Goal: Information Seeking & Learning: Find specific fact

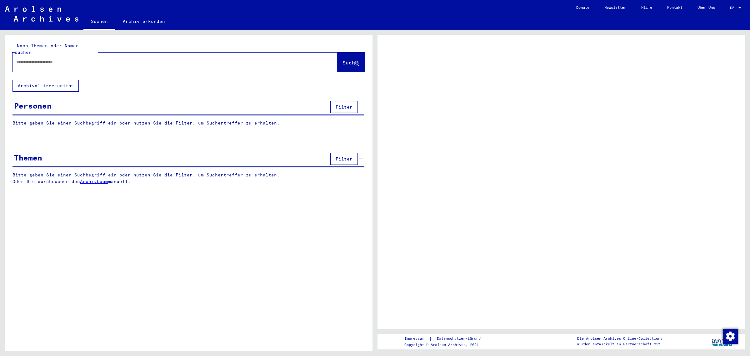
click at [75, 60] on div at bounding box center [168, 62] width 310 height 14
click at [78, 55] on div at bounding box center [168, 62] width 310 height 14
click at [67, 59] on input "text" at bounding box center [169, 62] width 306 height 7
type input "**********"
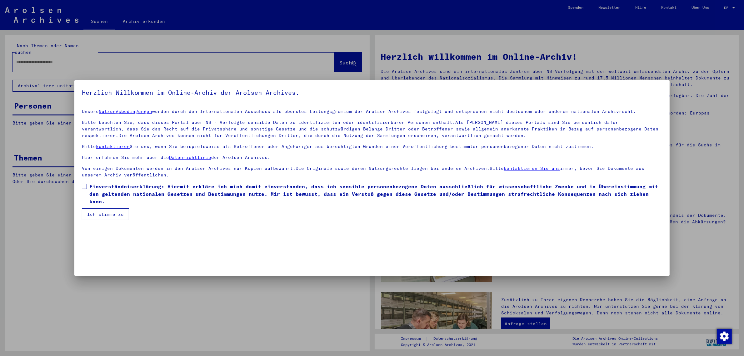
click at [131, 188] on span "Einverständniserklärung: Hiermit erkläre ich mich damit einverstanden, dass ich…" at bounding box center [375, 194] width 573 height 23
click at [113, 211] on button "Ich stimme zu" at bounding box center [105, 214] width 47 height 12
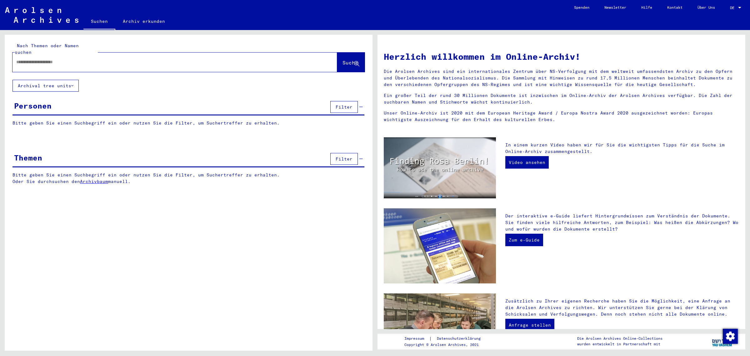
click at [343, 59] on span "Suche" at bounding box center [351, 62] width 16 height 6
click at [19, 55] on div at bounding box center [166, 62] width 306 height 14
click at [25, 59] on input "text" at bounding box center [167, 62] width 302 height 7
type input "**********"
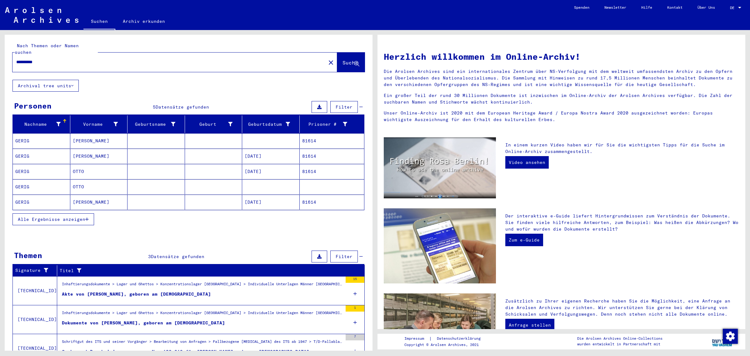
click at [275, 168] on mat-cell "[DATE]" at bounding box center [271, 171] width 58 height 15
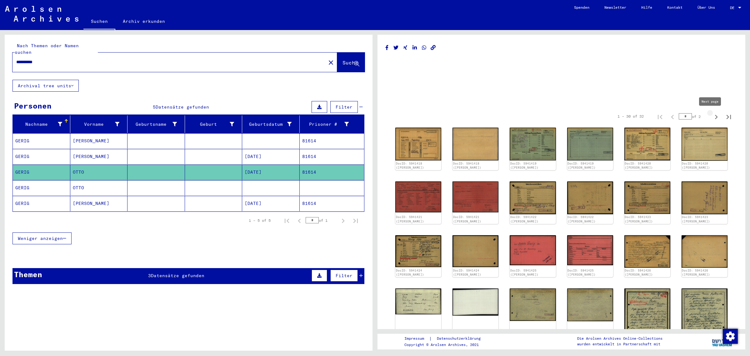
click at [712, 115] on icon "Next page" at bounding box center [716, 117] width 9 height 9
type input "*"
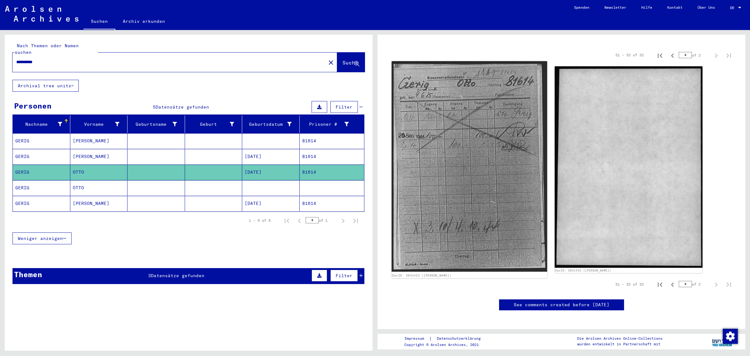
scroll to position [117, 0]
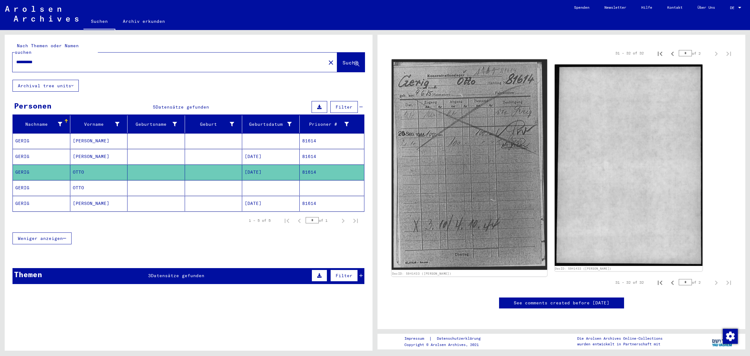
click at [514, 190] on img at bounding box center [469, 164] width 155 height 210
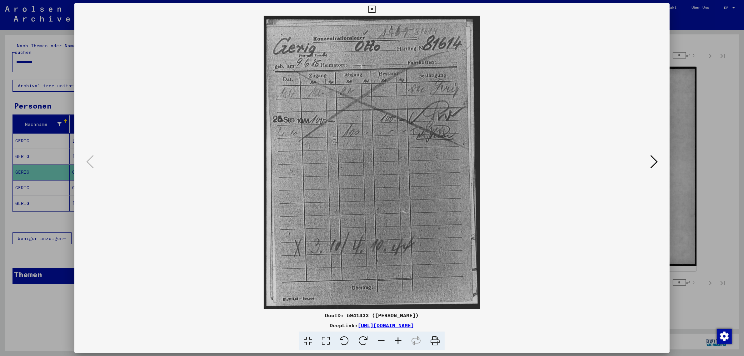
click at [720, 121] on div at bounding box center [372, 178] width 744 height 356
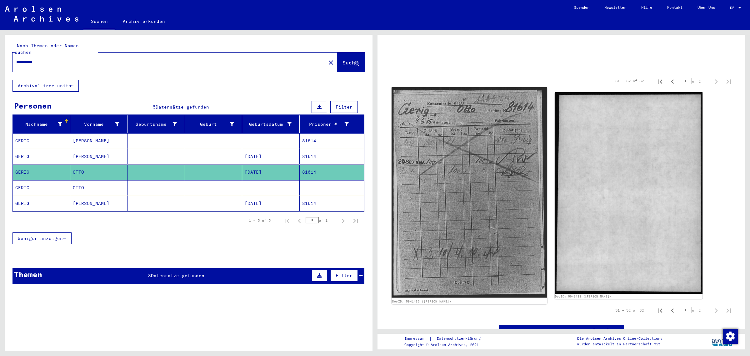
scroll to position [0, 0]
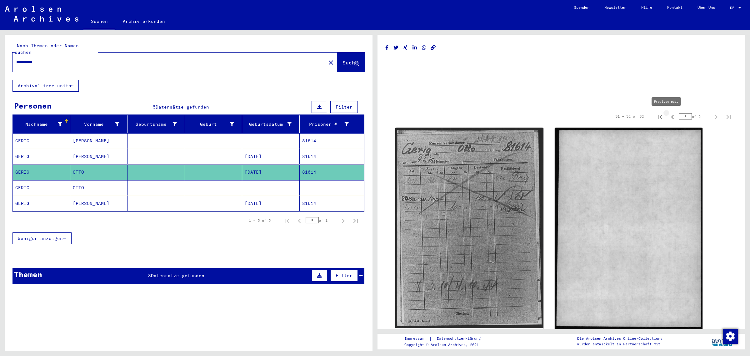
click at [668, 116] on icon "Previous page" at bounding box center [672, 117] width 9 height 9
type input "*"
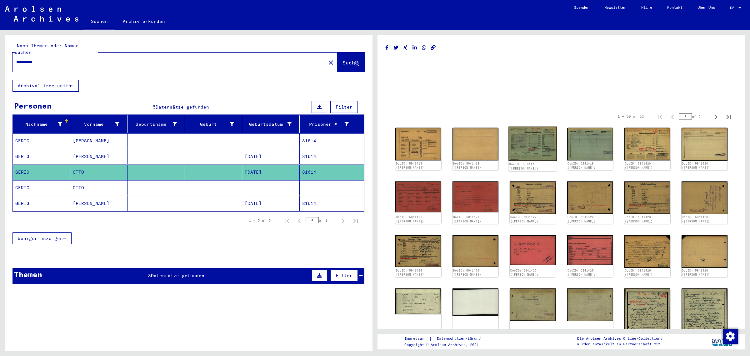
click at [539, 137] on img at bounding box center [533, 144] width 48 height 34
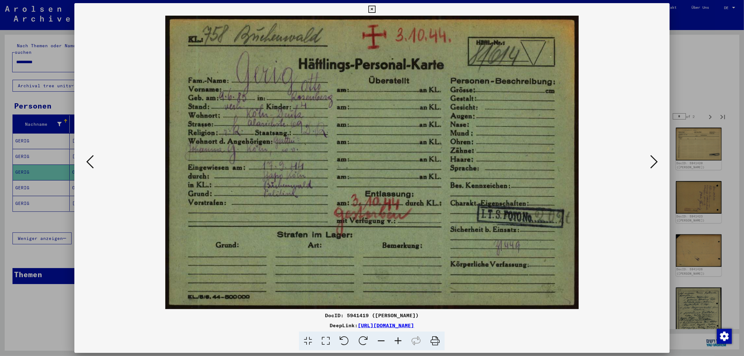
click at [3, 134] on div at bounding box center [372, 178] width 744 height 356
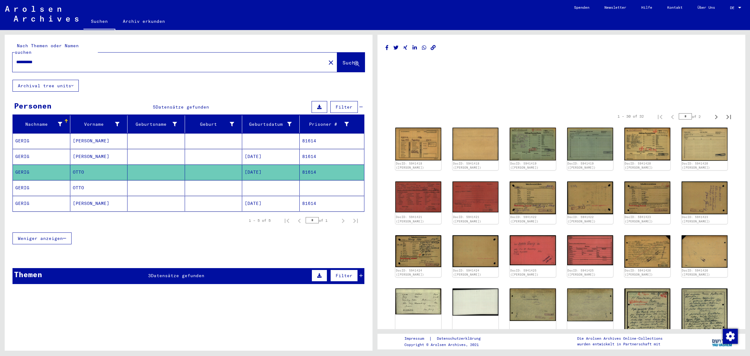
click at [56, 59] on input "**********" at bounding box center [169, 62] width 306 height 7
paste input "text"
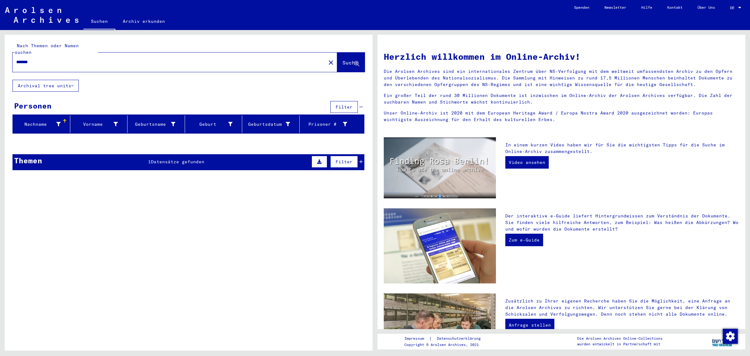
click at [360, 159] on icon at bounding box center [360, 161] width 3 height 4
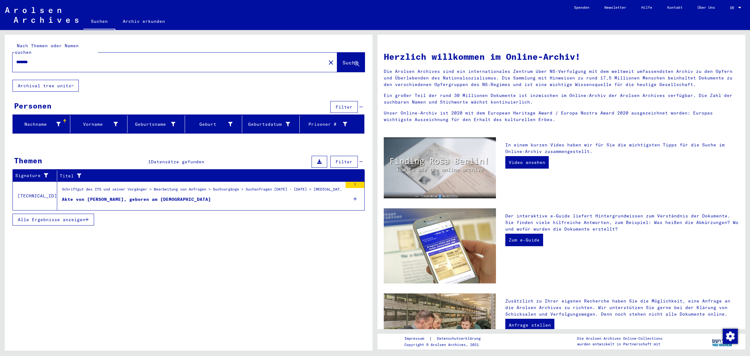
click at [152, 186] on div "Schriftgut des ITS und seiner Vorgänger > Bearbeitung von Anfragen > Suchvorgän…" at bounding box center [202, 190] width 281 height 9
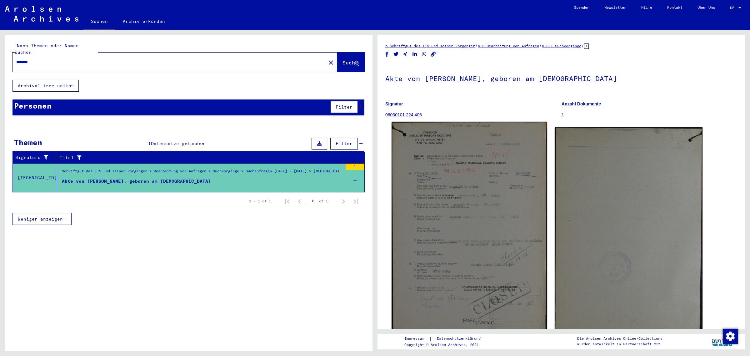
click at [454, 221] on img at bounding box center [469, 230] width 155 height 216
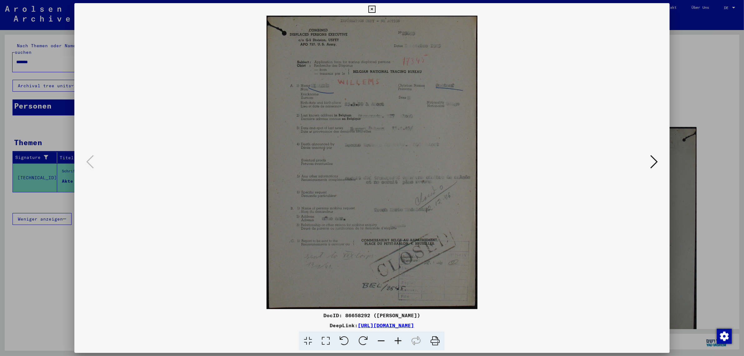
click at [33, 67] on div at bounding box center [372, 178] width 744 height 356
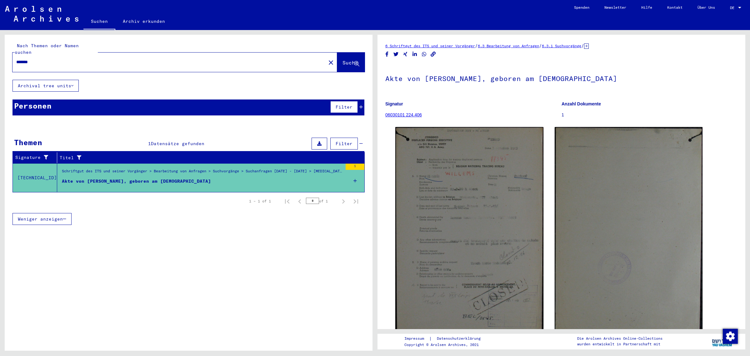
click at [123, 59] on input "*******" at bounding box center [169, 62] width 306 height 7
click at [86, 55] on div "*******" at bounding box center [168, 62] width 310 height 14
click at [77, 59] on input "*******" at bounding box center [169, 62] width 306 height 7
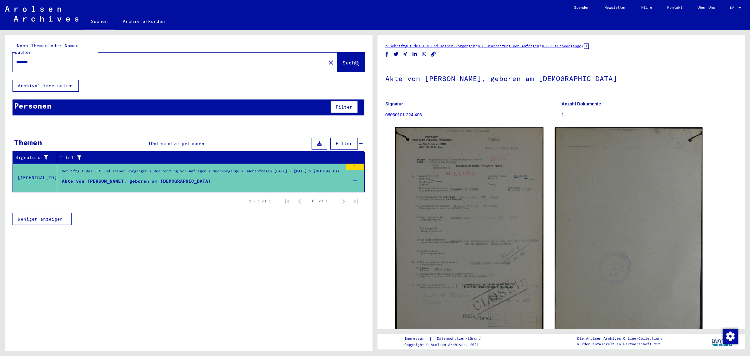
click at [77, 59] on input "*******" at bounding box center [169, 62] width 306 height 7
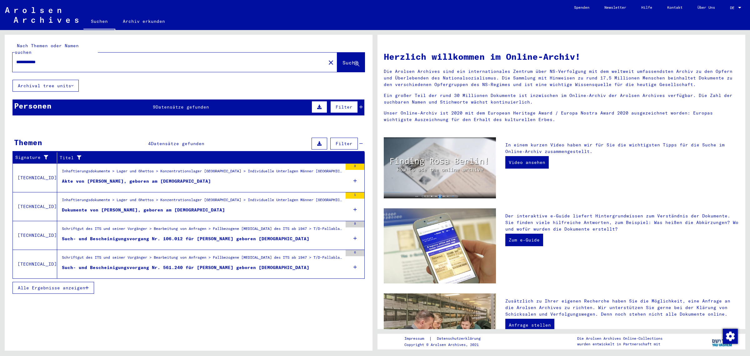
click at [138, 168] on div "Inhaftierungsdokumente > Lager und Ghettos > Konzentrationslager [GEOGRAPHIC_DA…" at bounding box center [202, 172] width 281 height 9
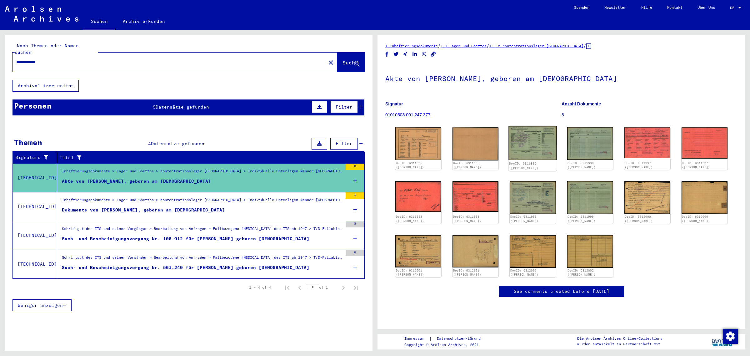
click at [537, 144] on img at bounding box center [533, 143] width 48 height 34
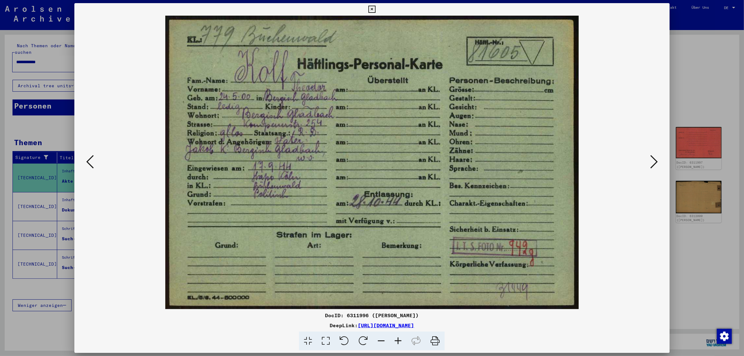
click at [658, 157] on icon at bounding box center [655, 161] width 8 height 15
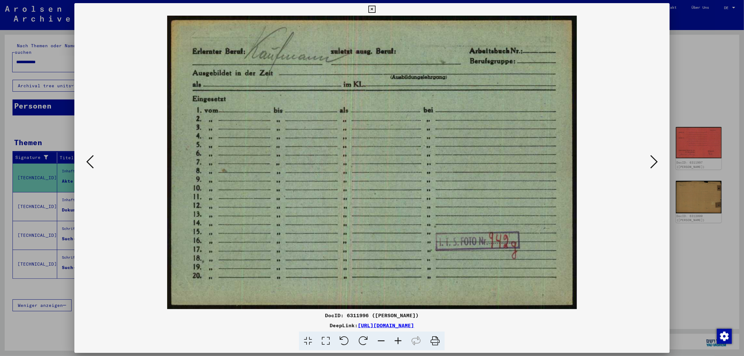
click at [658, 157] on icon at bounding box center [655, 161] width 8 height 15
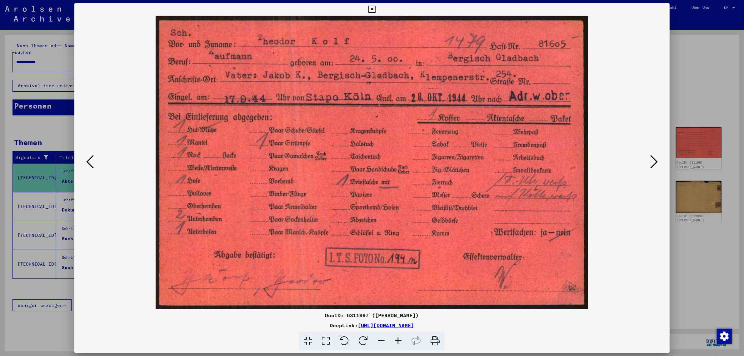
click at [658, 157] on icon at bounding box center [655, 161] width 8 height 15
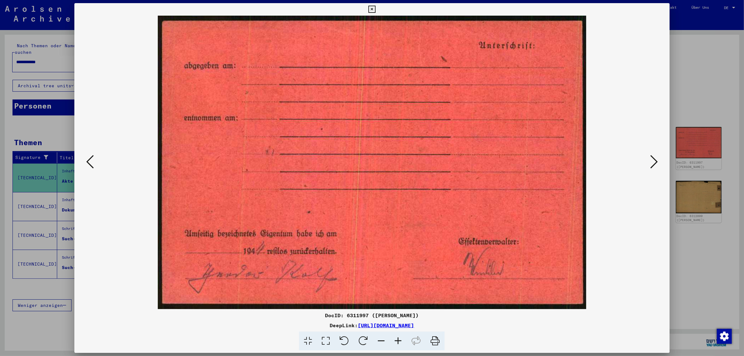
click at [658, 157] on icon at bounding box center [655, 161] width 8 height 15
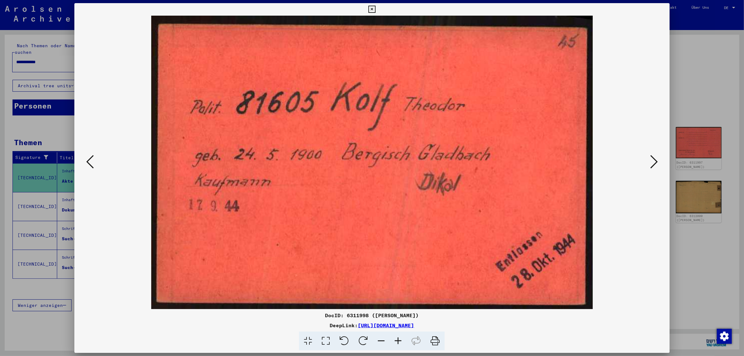
click at [658, 157] on icon at bounding box center [655, 161] width 8 height 15
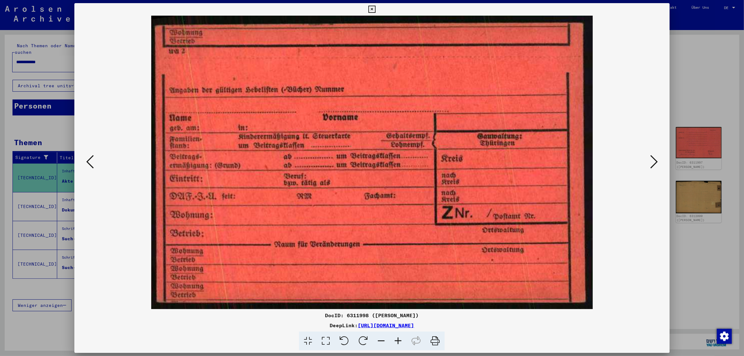
click at [658, 157] on icon at bounding box center [655, 161] width 8 height 15
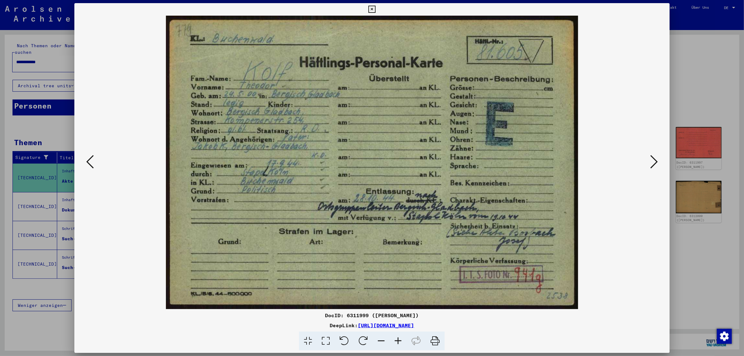
click at [658, 156] on icon at bounding box center [655, 161] width 8 height 15
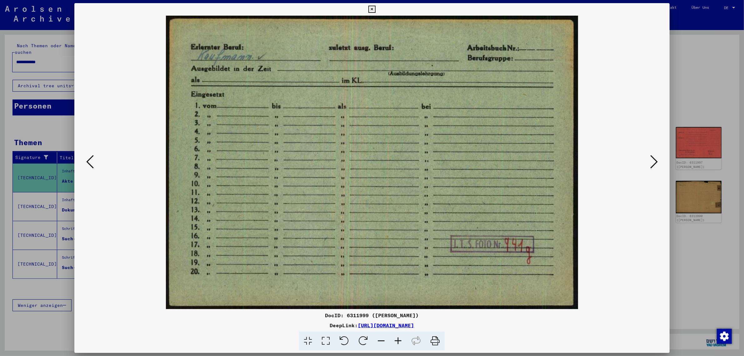
click at [658, 156] on icon at bounding box center [655, 161] width 8 height 15
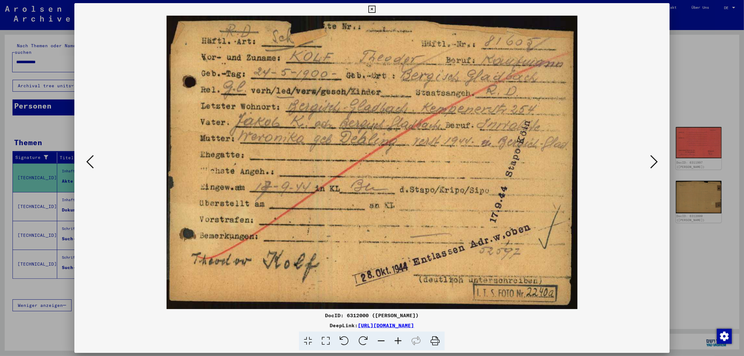
click at [23, 62] on div at bounding box center [372, 178] width 744 height 356
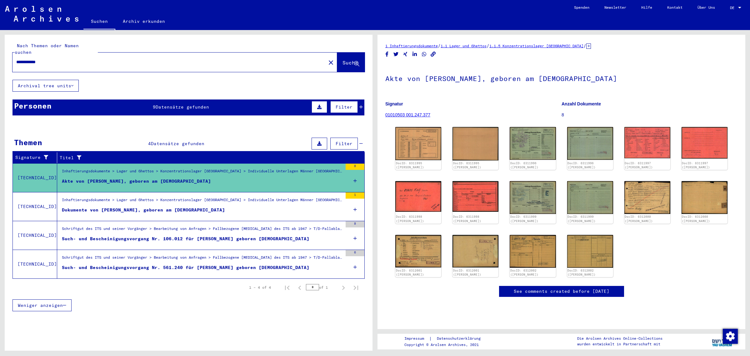
click at [45, 55] on div "**********" at bounding box center [168, 62] width 310 height 14
click at [38, 59] on input "**********" at bounding box center [169, 62] width 306 height 7
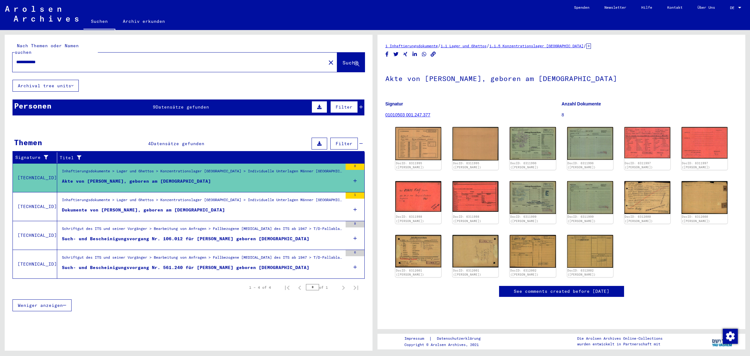
click at [38, 59] on input "**********" at bounding box center [169, 62] width 306 height 7
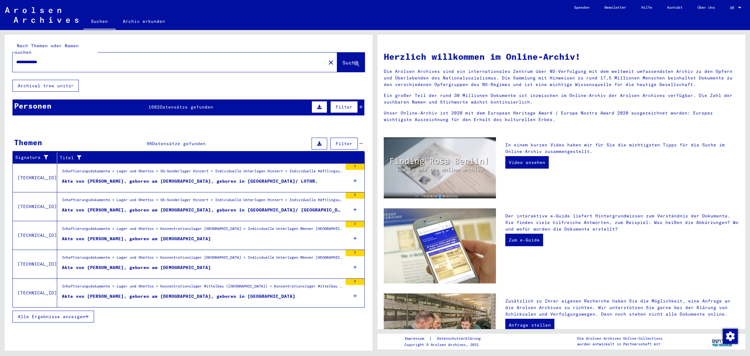
drag, startPoint x: 361, startPoint y: 98, endPoint x: 346, endPoint y: 98, distance: 15.0
click at [361, 99] on div "Filter" at bounding box center [336, 106] width 53 height 15
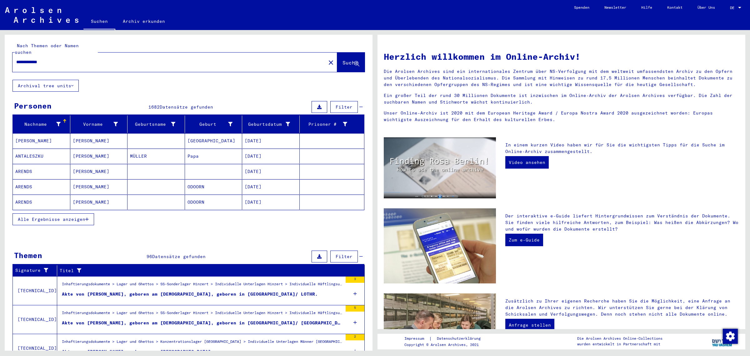
click at [165, 59] on input "**********" at bounding box center [167, 62] width 302 height 7
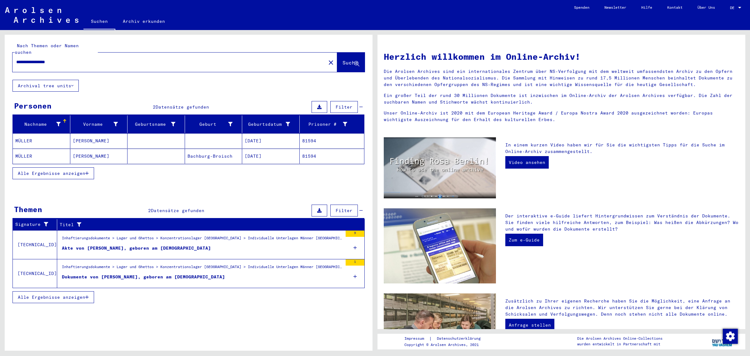
click at [246, 155] on mat-cell "[DATE]" at bounding box center [271, 155] width 58 height 15
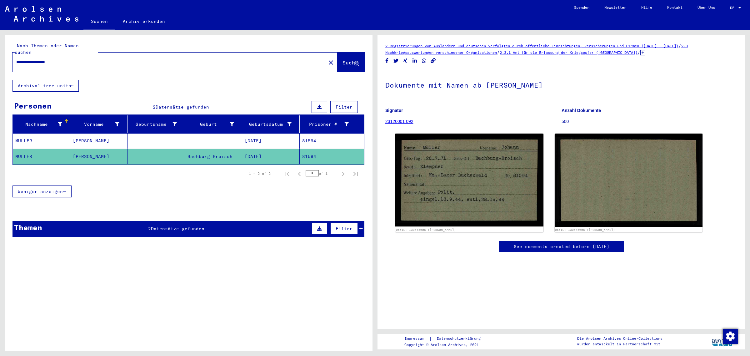
click at [316, 133] on mat-cell "81594" at bounding box center [332, 140] width 65 height 15
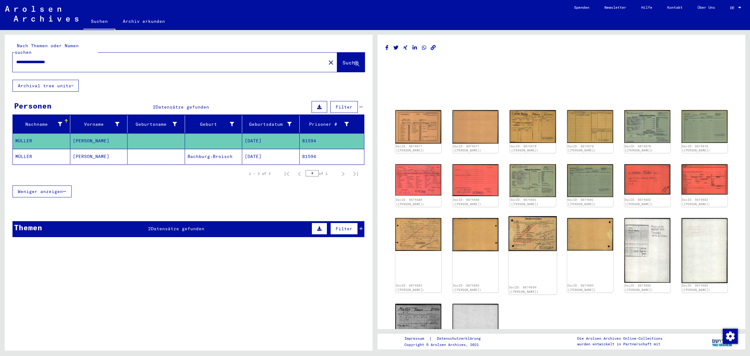
click at [543, 246] on img at bounding box center [533, 233] width 48 height 35
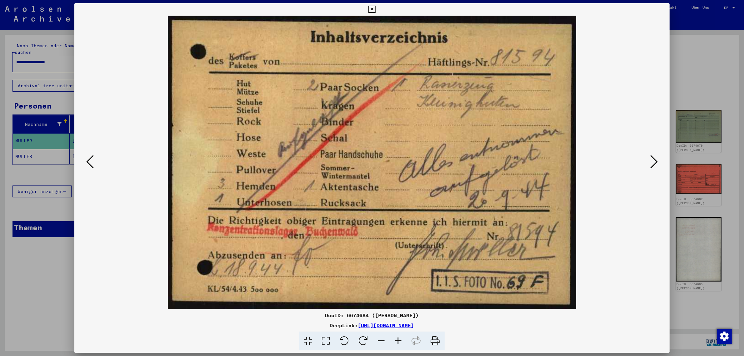
click at [91, 162] on icon at bounding box center [90, 161] width 8 height 15
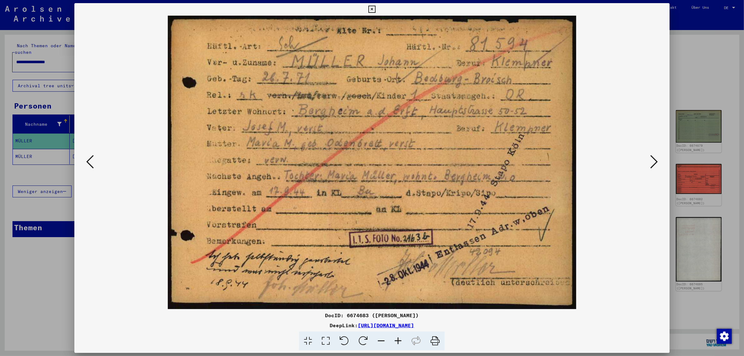
click at [692, 123] on div at bounding box center [372, 178] width 744 height 356
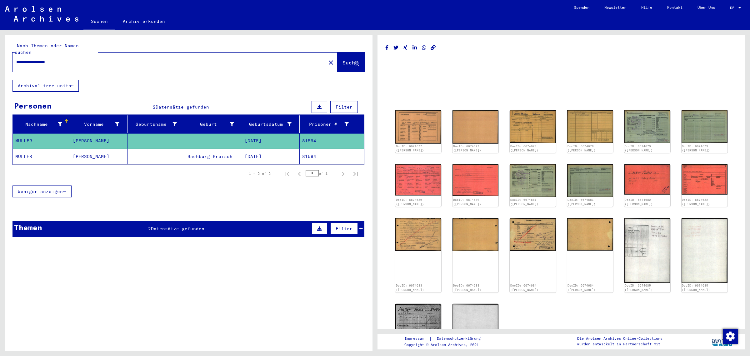
drag, startPoint x: 227, startPoint y: 59, endPoint x: 36, endPoint y: 52, distance: 191.5
click at [36, 55] on div "**********" at bounding box center [168, 62] width 310 height 14
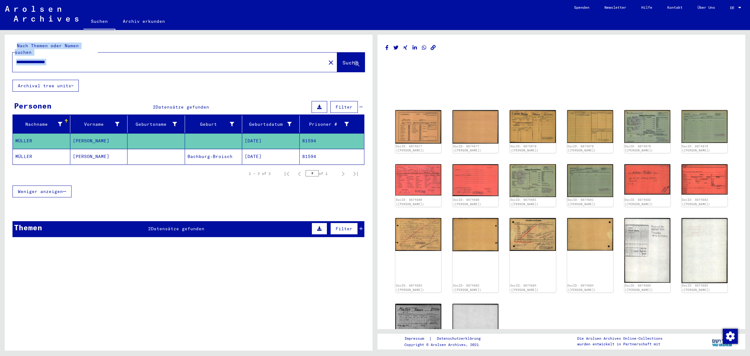
click at [44, 59] on input "**********" at bounding box center [169, 62] width 306 height 7
type input "**********"
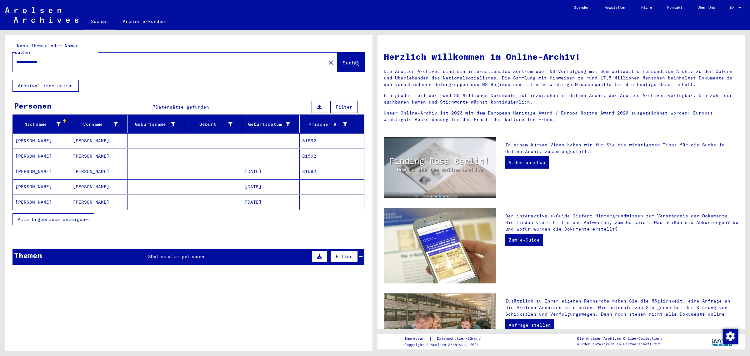
click at [324, 166] on mat-cell "81592" at bounding box center [332, 171] width 65 height 15
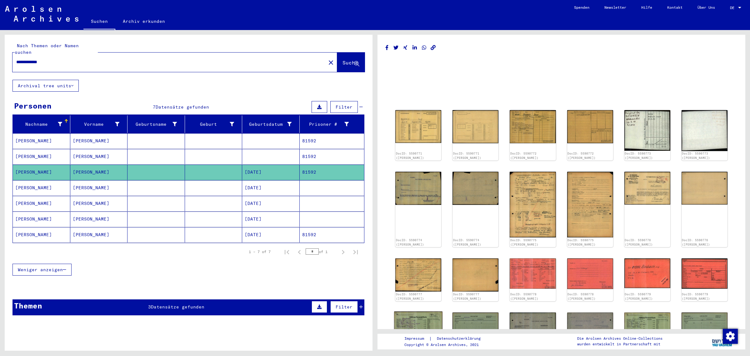
click at [428, 316] on img at bounding box center [418, 328] width 48 height 35
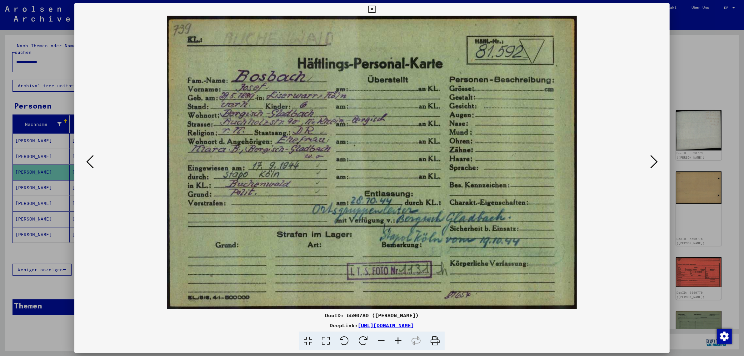
click at [700, 127] on div at bounding box center [372, 178] width 744 height 356
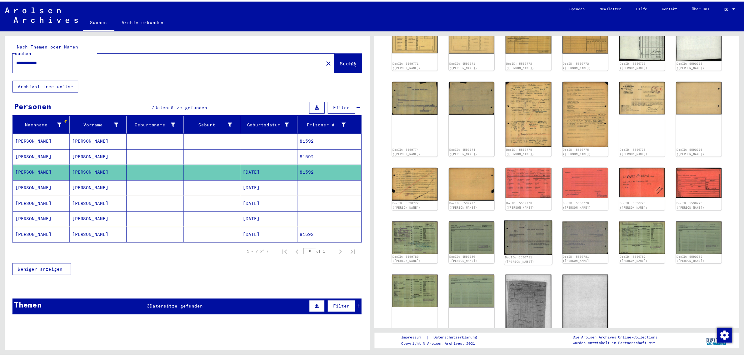
scroll to position [78, 0]
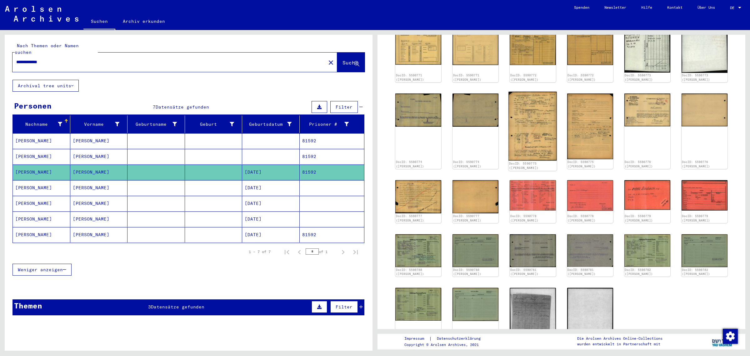
click at [538, 129] on img at bounding box center [533, 126] width 48 height 69
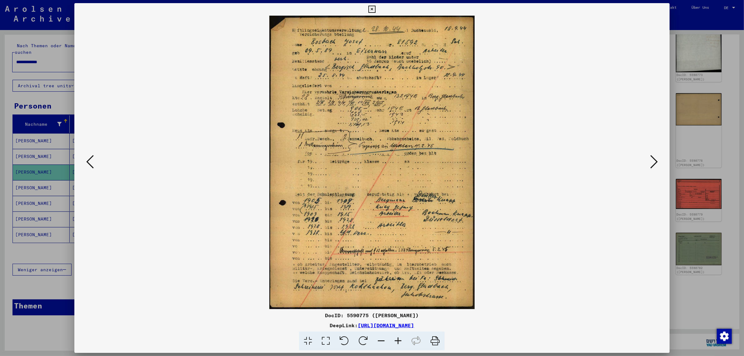
click at [653, 158] on icon at bounding box center [655, 161] width 8 height 15
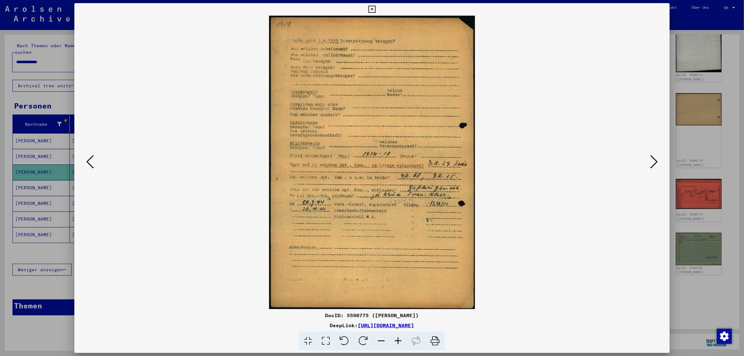
click at [653, 158] on icon at bounding box center [655, 161] width 8 height 15
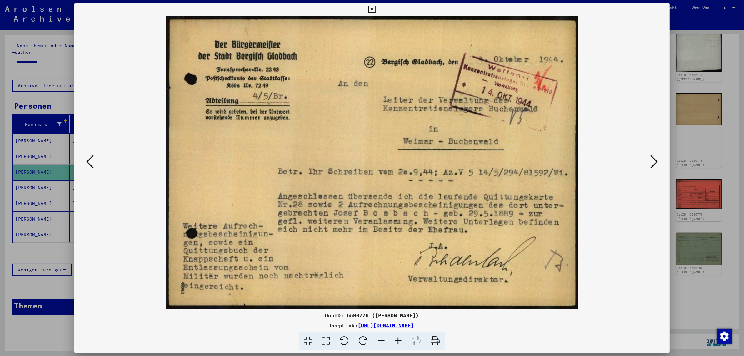
click at [91, 158] on icon at bounding box center [90, 161] width 8 height 15
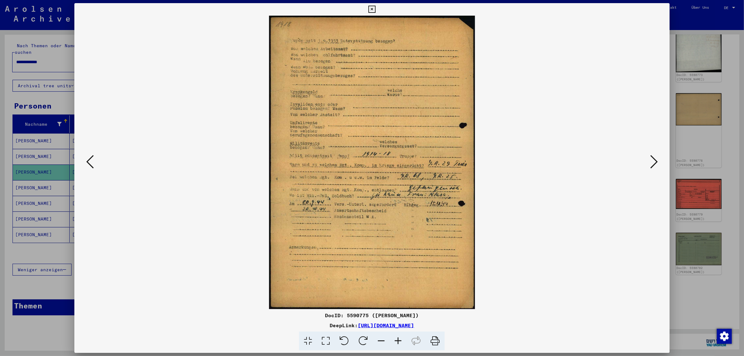
click at [653, 159] on icon at bounding box center [655, 161] width 8 height 15
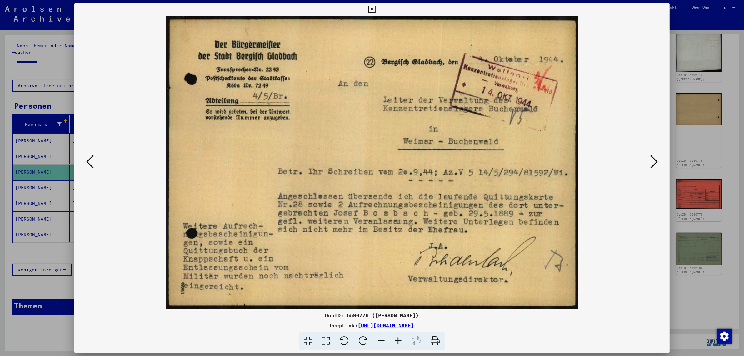
click at [652, 157] on button at bounding box center [654, 162] width 11 height 18
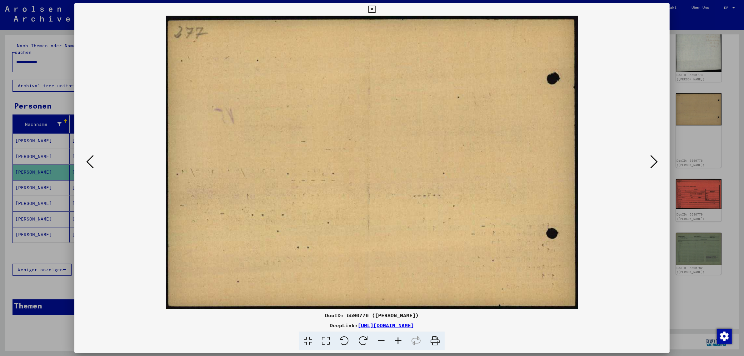
click at [652, 157] on button at bounding box center [654, 162] width 11 height 18
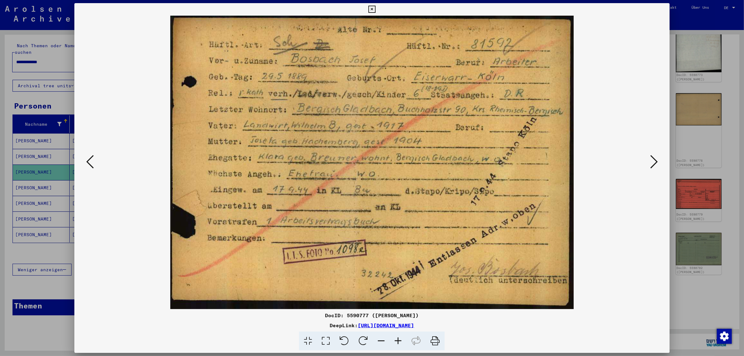
click at [652, 157] on button at bounding box center [654, 162] width 11 height 18
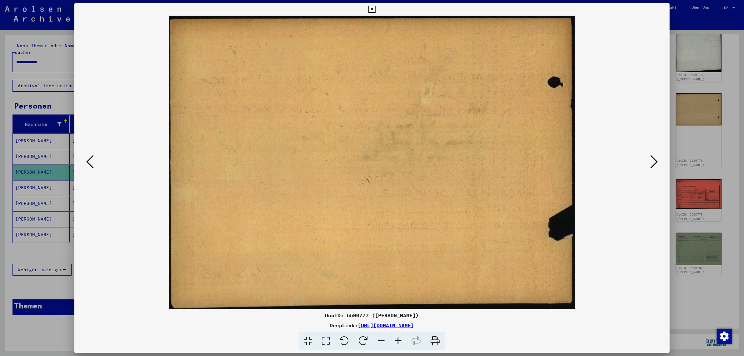
click at [652, 157] on button at bounding box center [654, 162] width 11 height 18
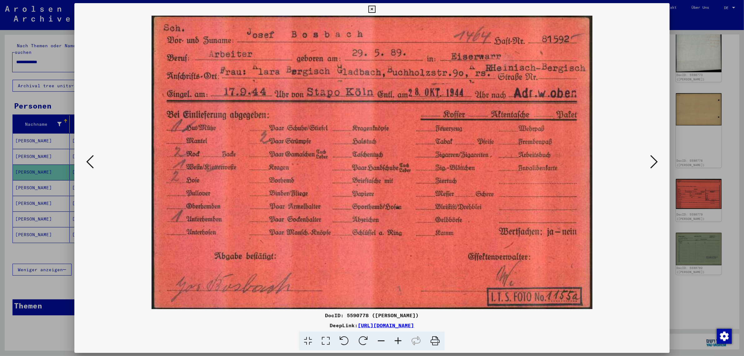
click at [652, 156] on button at bounding box center [654, 162] width 11 height 18
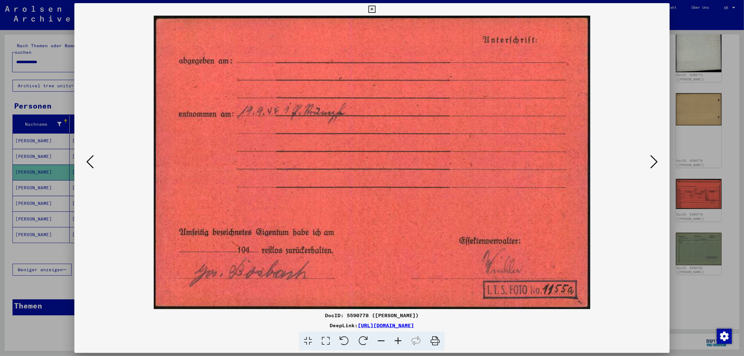
click at [656, 158] on icon at bounding box center [655, 161] width 8 height 15
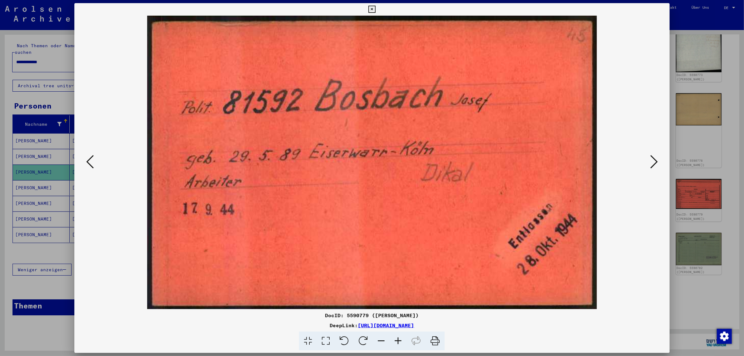
click at [657, 156] on icon at bounding box center [655, 161] width 8 height 15
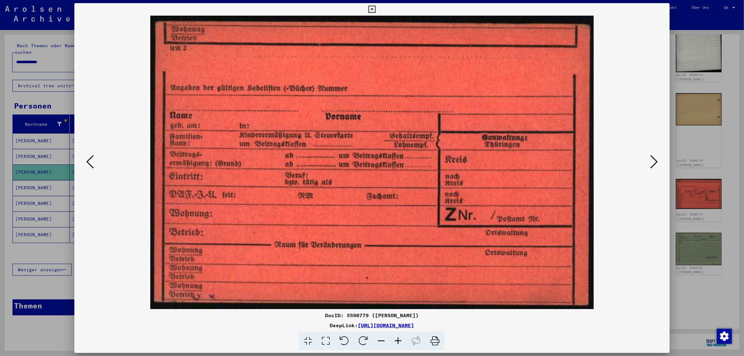
click at [657, 157] on icon at bounding box center [655, 161] width 8 height 15
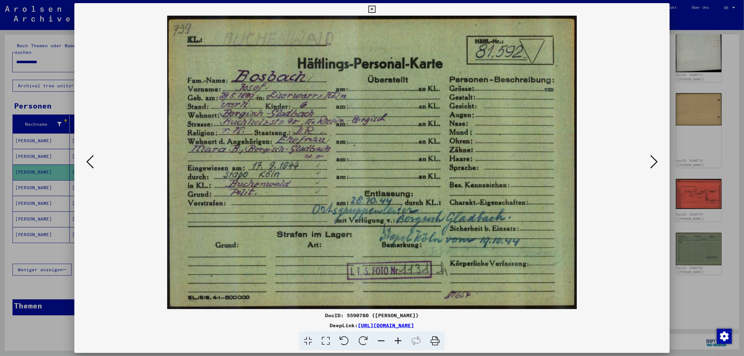
click at [655, 158] on icon at bounding box center [655, 161] width 8 height 15
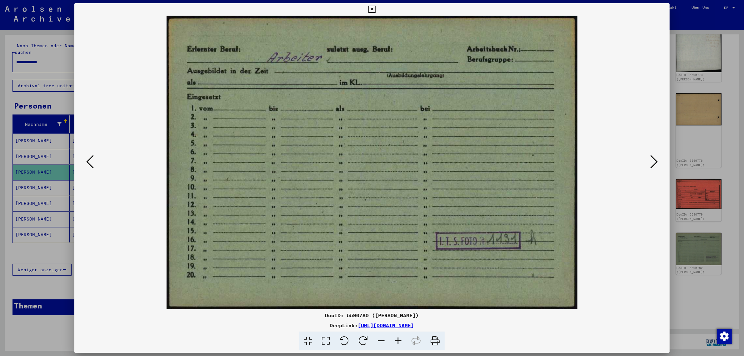
click at [655, 158] on icon at bounding box center [655, 161] width 8 height 15
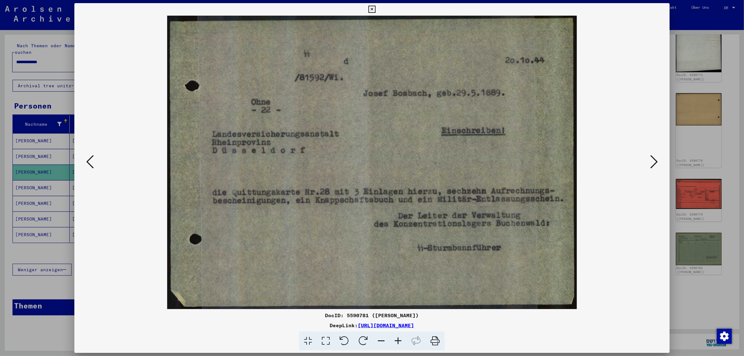
click at [655, 158] on icon at bounding box center [655, 161] width 8 height 15
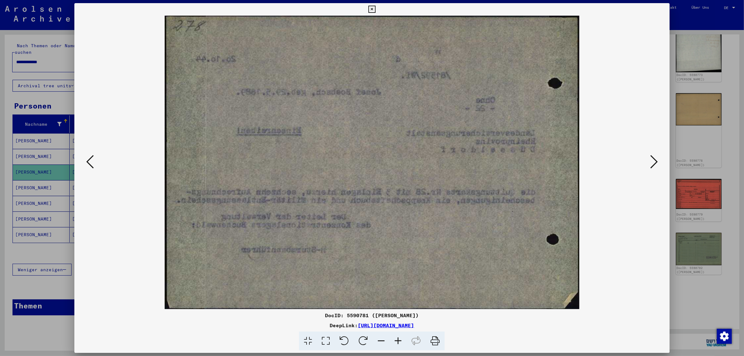
click at [655, 158] on icon at bounding box center [655, 161] width 8 height 15
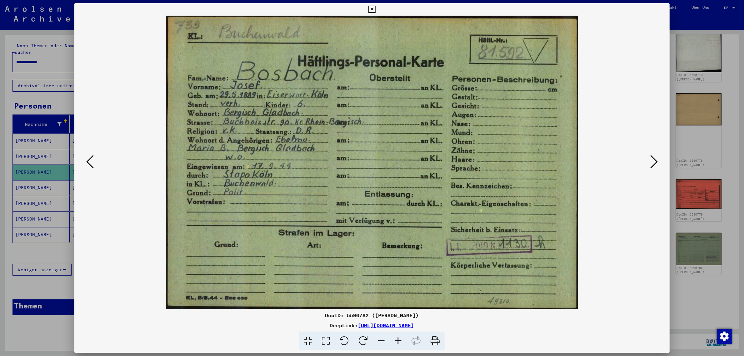
click at [655, 158] on icon at bounding box center [655, 161] width 8 height 15
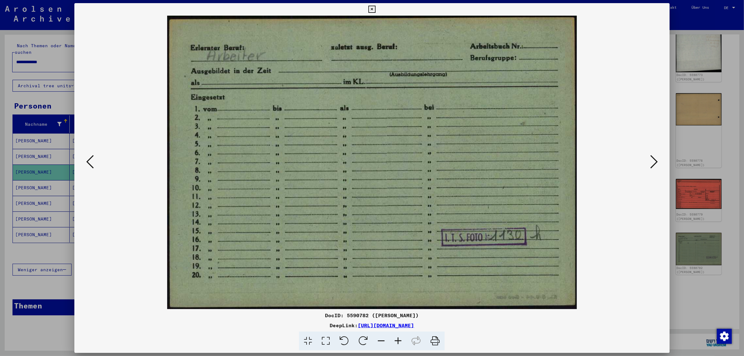
click at [655, 158] on icon at bounding box center [655, 161] width 8 height 15
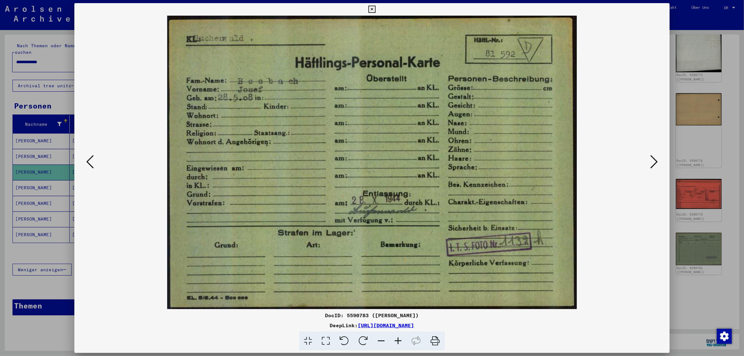
click at [655, 158] on icon at bounding box center [655, 161] width 8 height 15
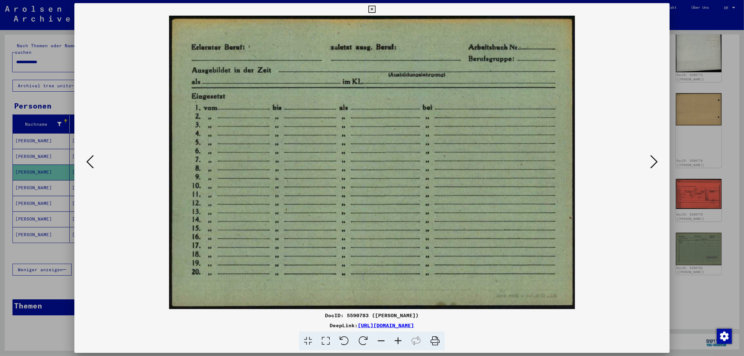
click at [655, 158] on icon at bounding box center [655, 161] width 8 height 15
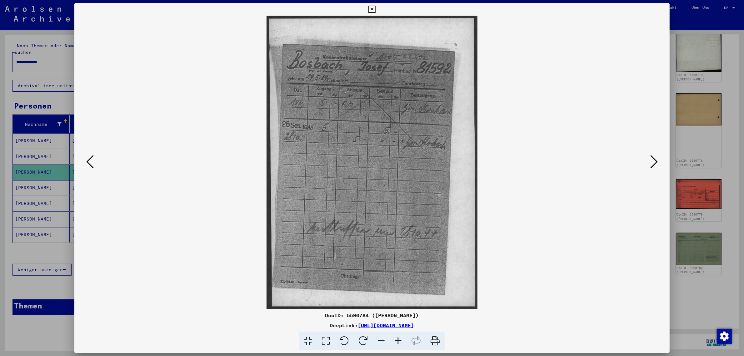
click at [655, 158] on icon at bounding box center [655, 161] width 8 height 15
